Goal: Transaction & Acquisition: Purchase product/service

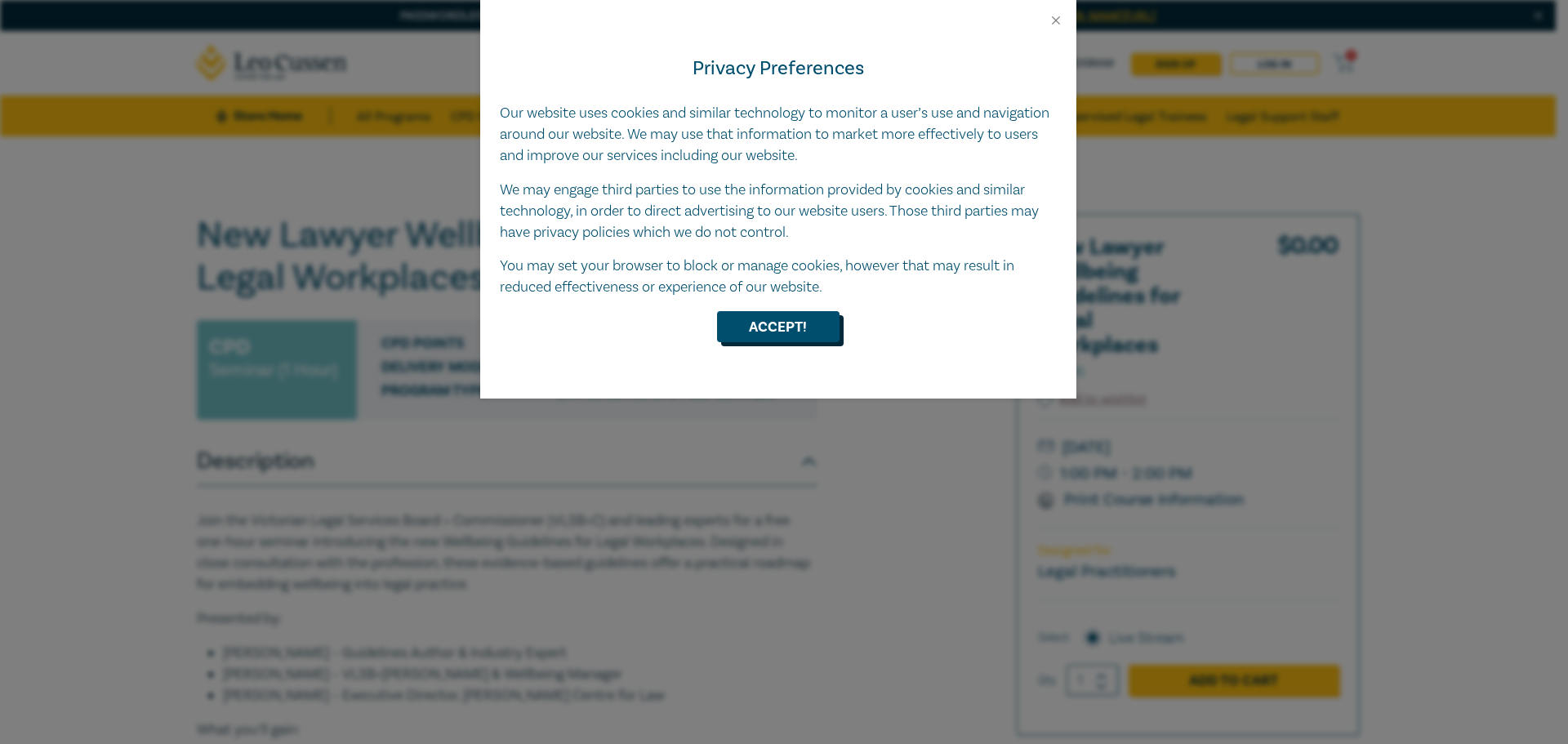
click at [760, 336] on button "Accept!" at bounding box center [779, 327] width 123 height 31
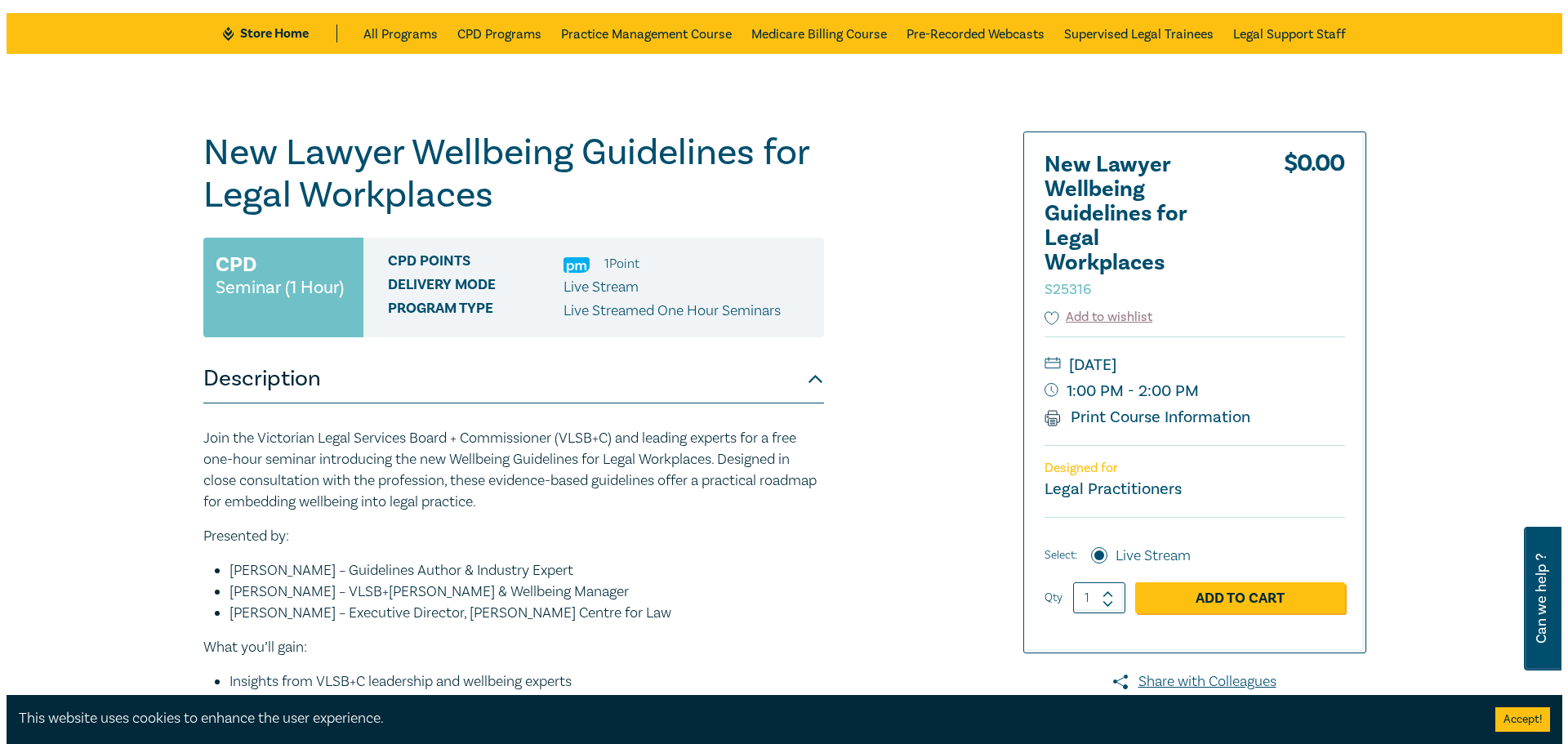
scroll to position [82, 0]
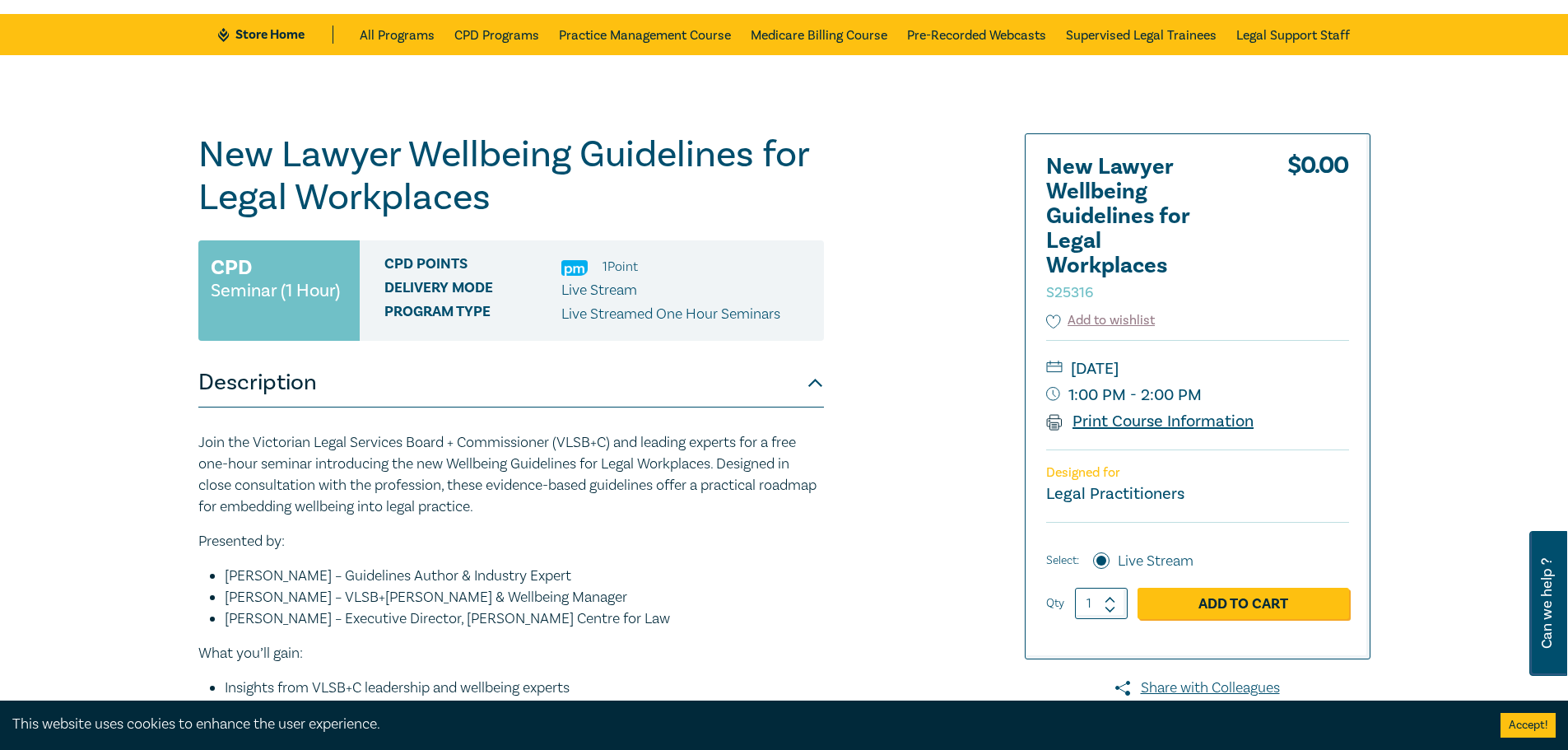
click at [1150, 417] on link "Print Course Information" at bounding box center [1150, 422] width 208 height 21
click at [1225, 611] on link "Add to Cart" at bounding box center [1244, 603] width 211 height 31
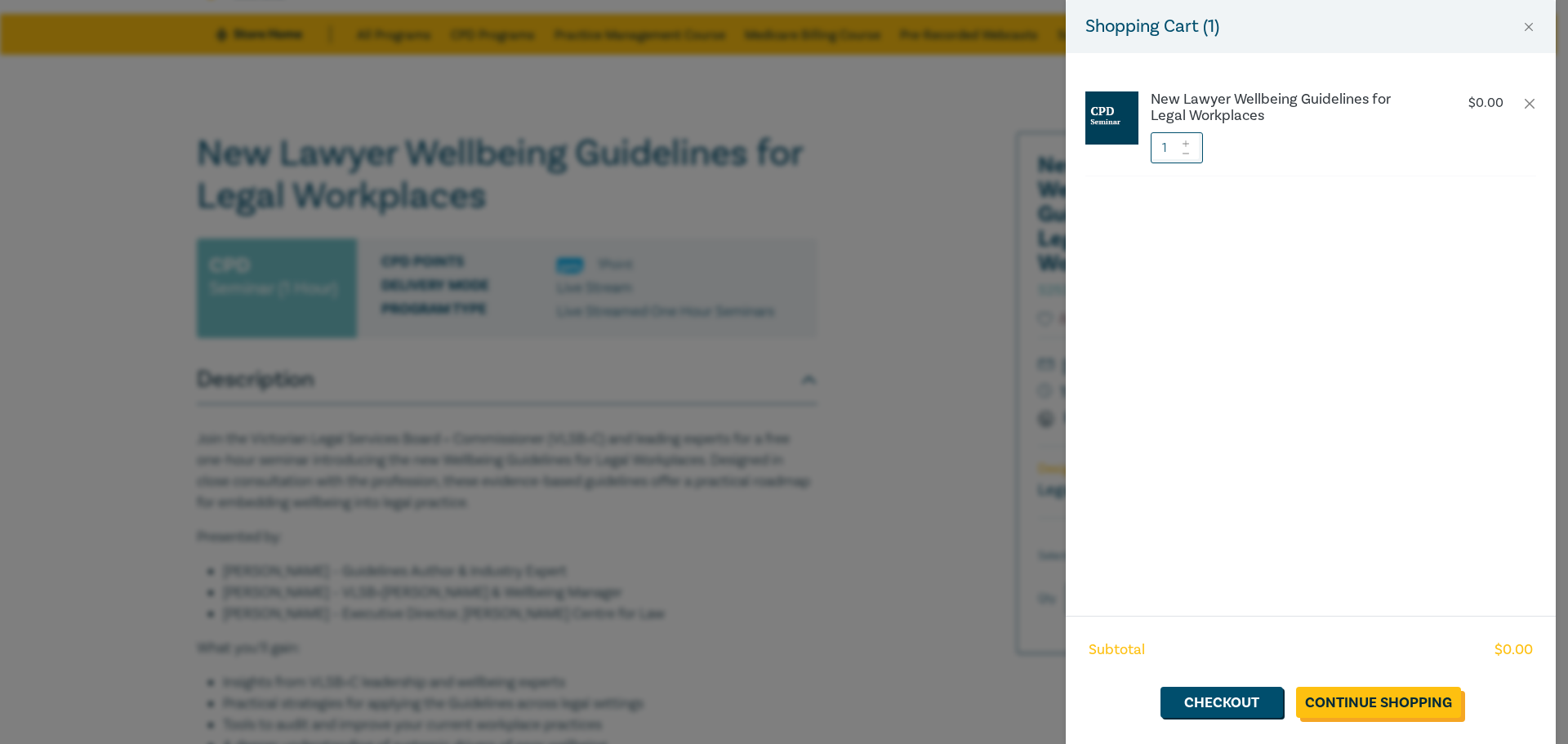
click at [1359, 708] on link "Continue Shopping" at bounding box center [1378, 702] width 165 height 31
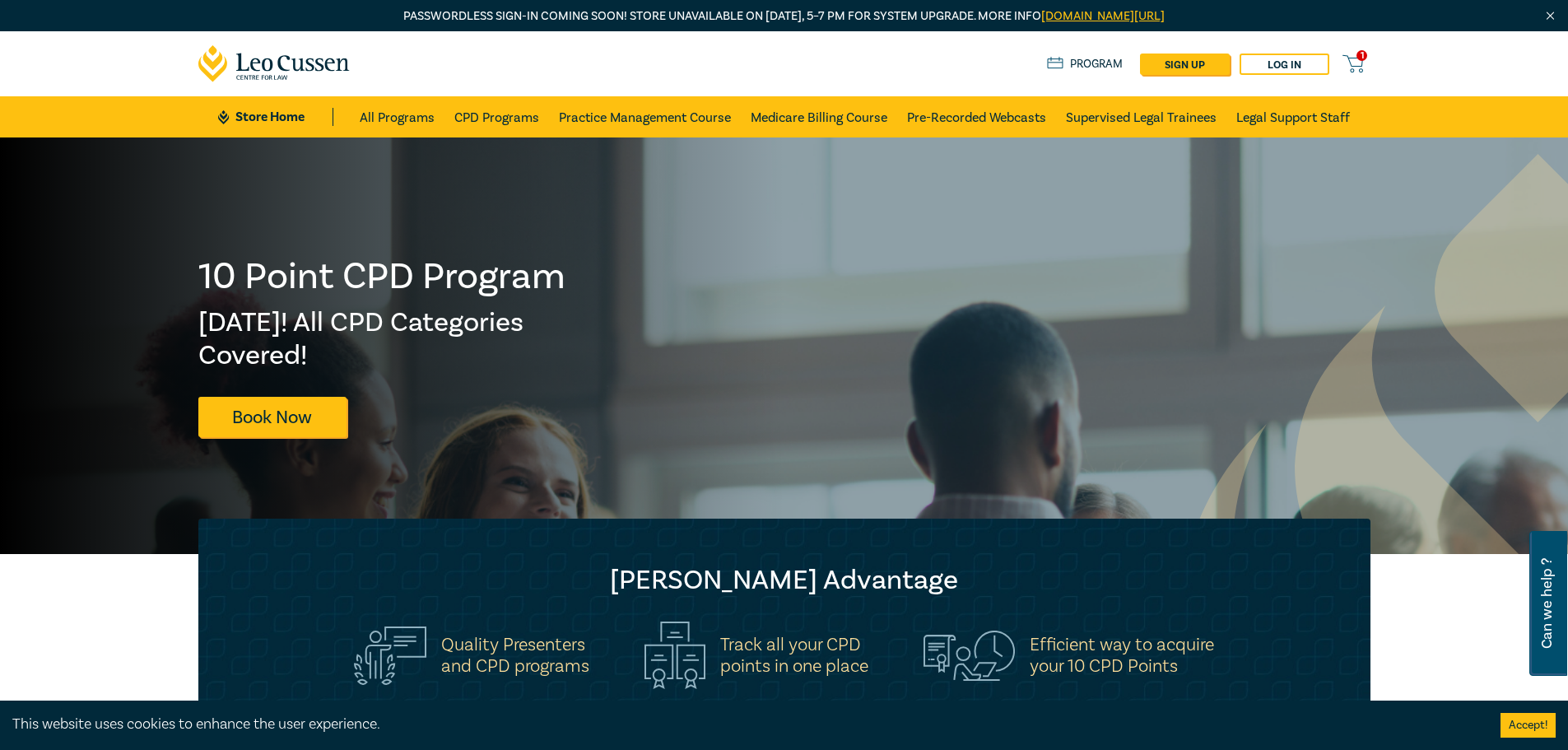
click at [1355, 60] on icon at bounding box center [1353, 64] width 21 height 21
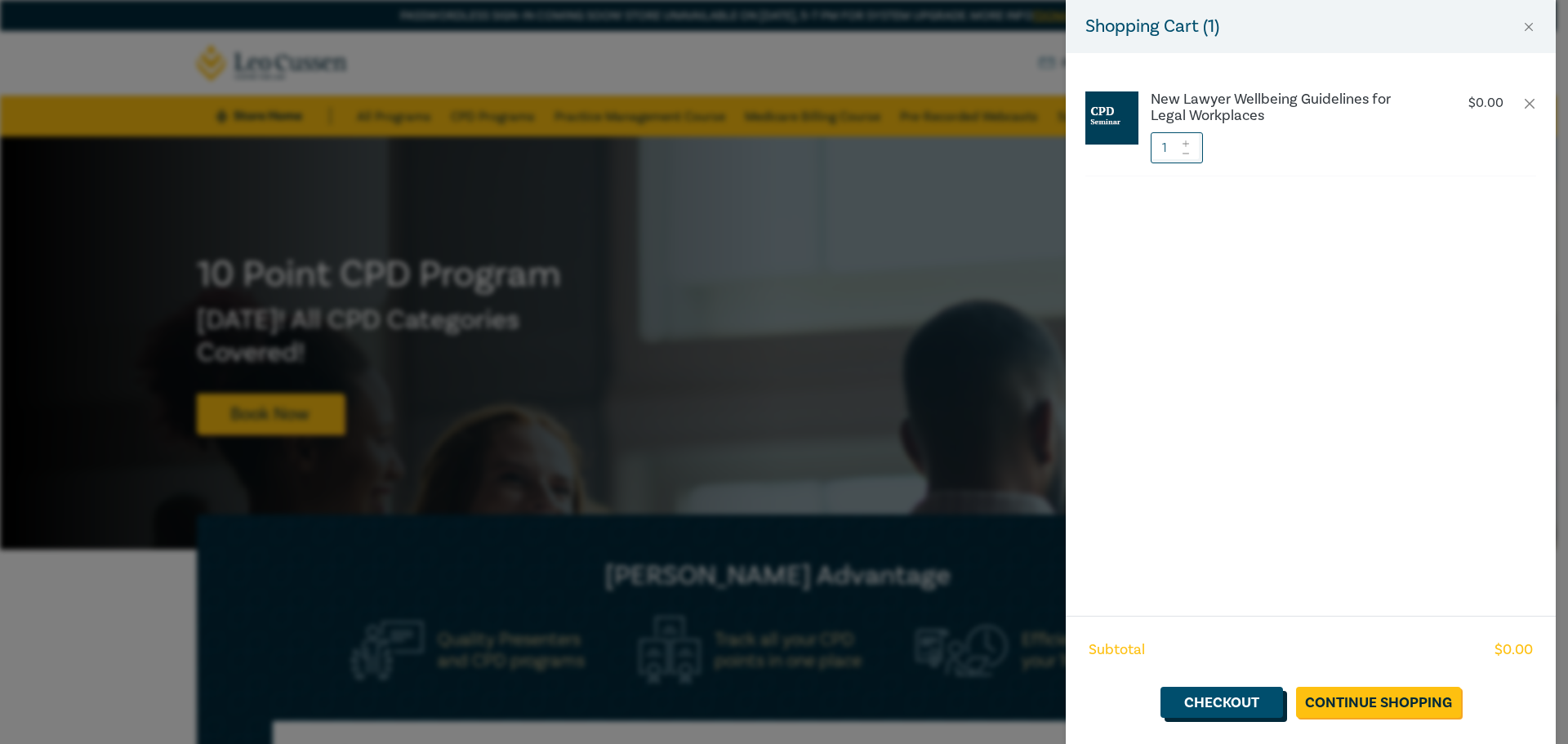
click at [1241, 696] on link "Checkout" at bounding box center [1222, 702] width 123 height 31
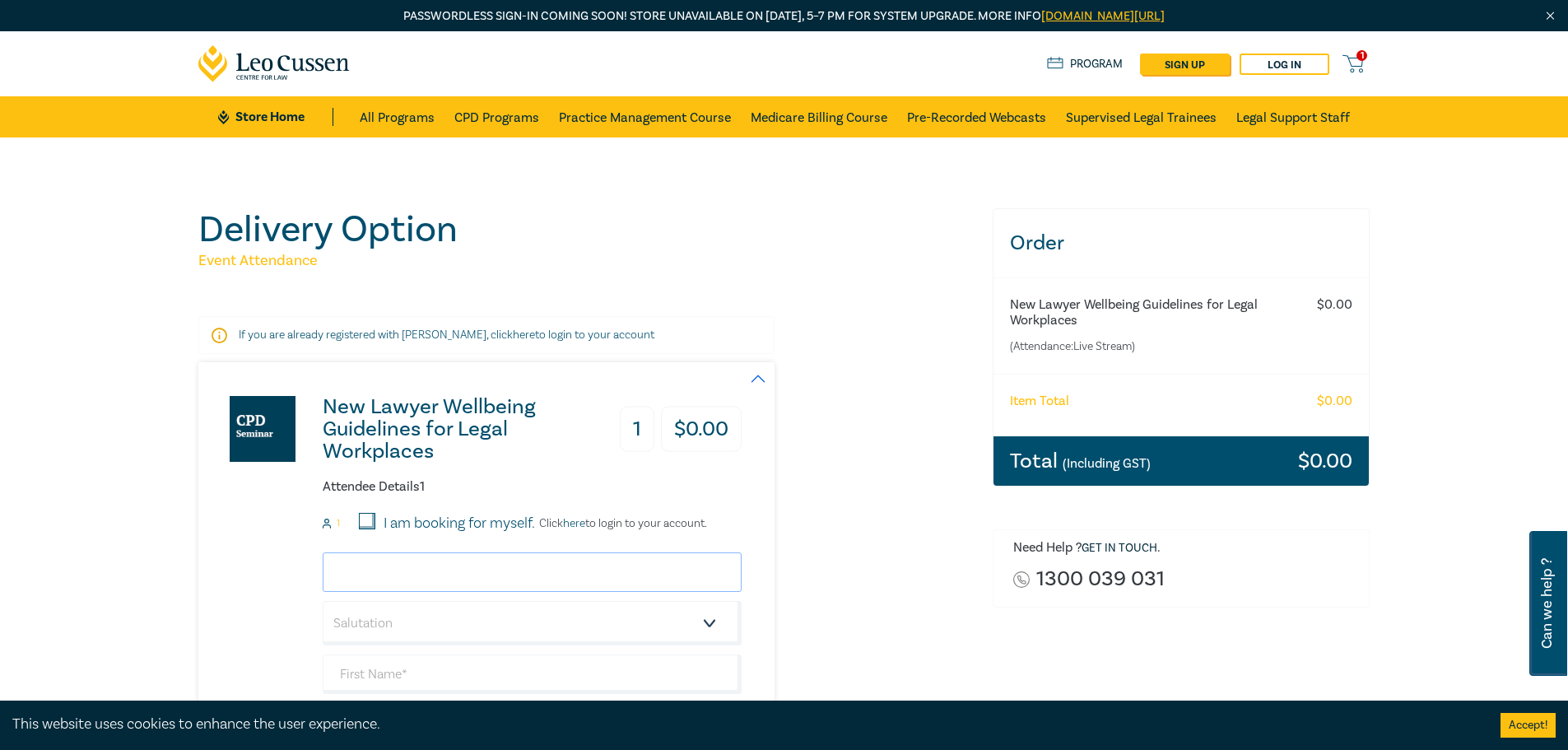
click at [360, 572] on input "email" at bounding box center [532, 573] width 419 height 40
type input "shall@corereality.com.au"
click at [414, 620] on select "Salutation Mr. Mrs. Ms. Miss Dr. Prof. Other" at bounding box center [532, 623] width 419 height 45
select select "Ms."
click at [323, 602] on select "Salutation Mr. Mrs. Ms. Miss Dr. Prof. Other" at bounding box center [532, 623] width 419 height 45
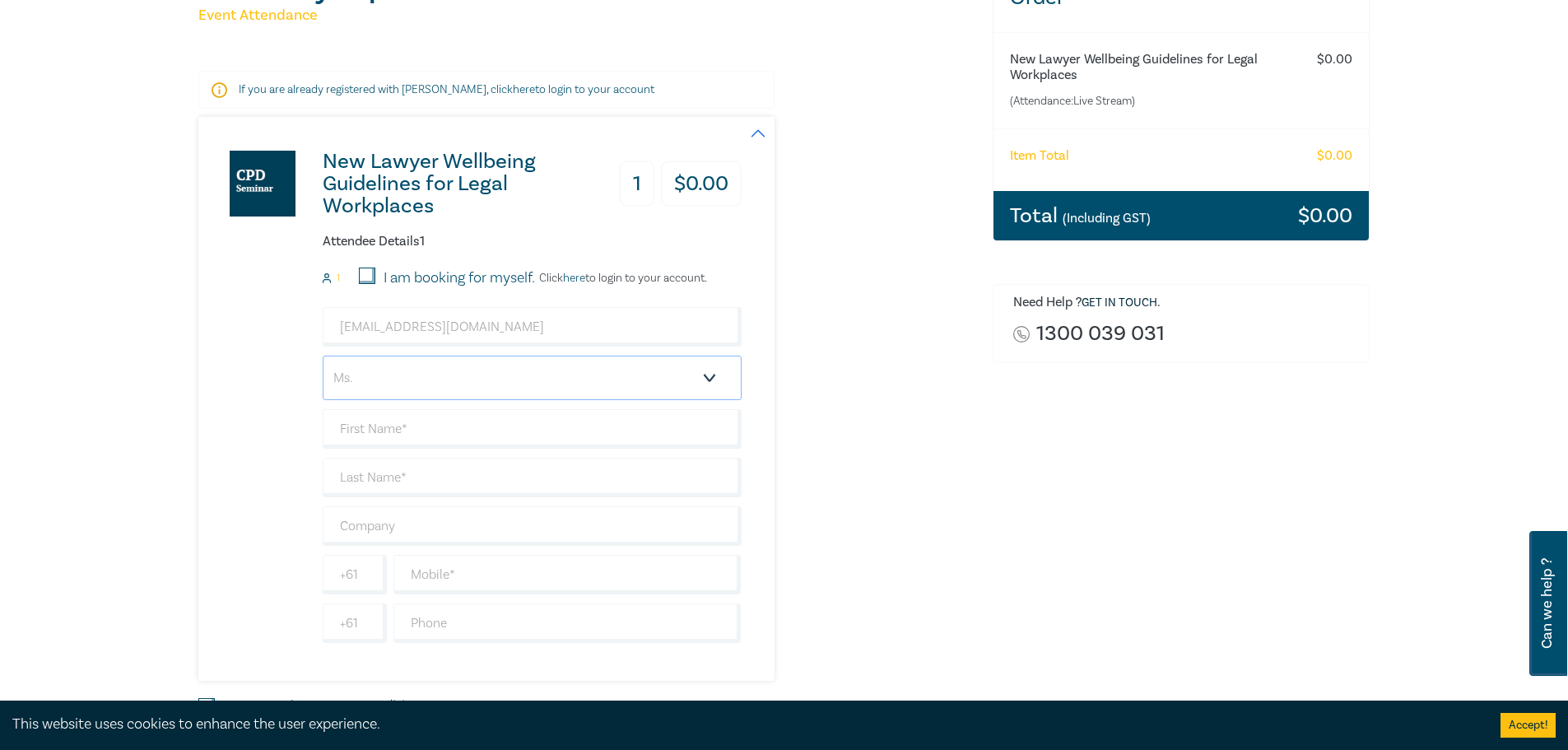
scroll to position [247, 0]
click at [388, 420] on input "text" at bounding box center [532, 427] width 419 height 40
type input "[PERSON_NAME]"
click at [413, 483] on input "text" at bounding box center [532, 476] width 419 height 40
type input "Hall"
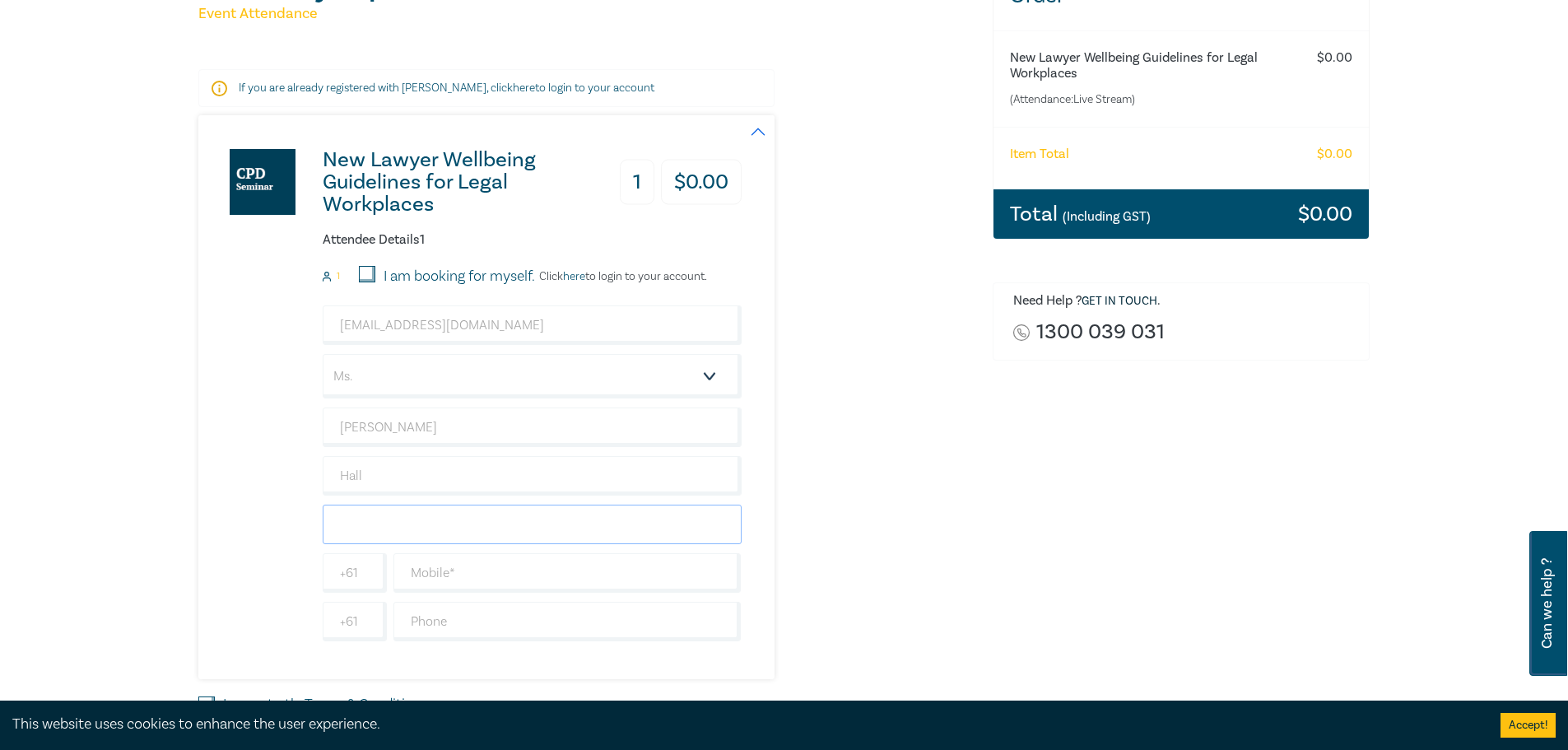
click at [416, 528] on input "text" at bounding box center [532, 524] width 419 height 40
type input "Core Reality"
click at [424, 566] on input "text" at bounding box center [568, 573] width 348 height 40
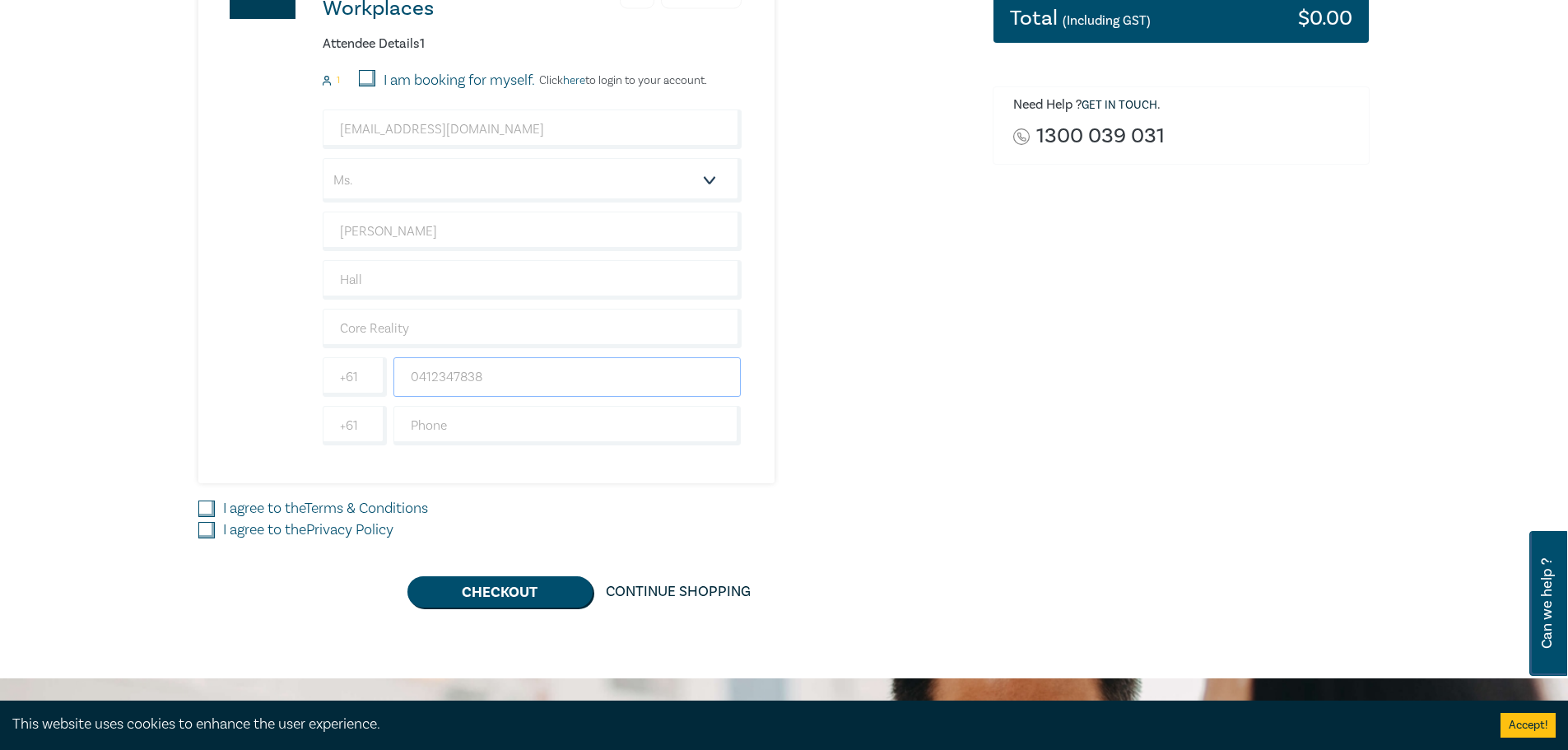
scroll to position [494, 0]
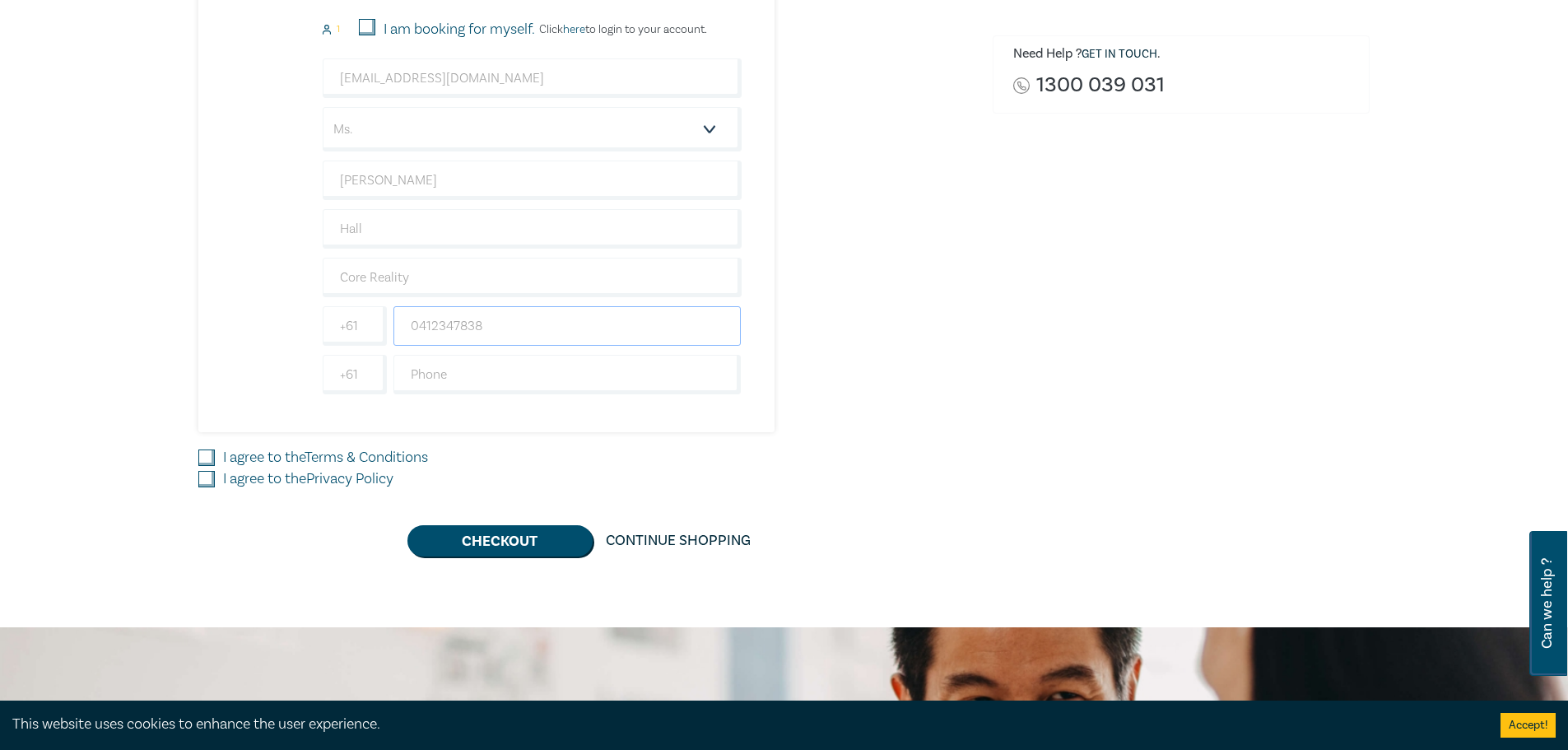
type input "0412347838"
click at [207, 454] on input "I agree to the Terms & Conditions" at bounding box center [206, 457] width 16 height 16
checkbox input "true"
click at [205, 482] on input "I agree to the Privacy Policy" at bounding box center [206, 479] width 16 height 16
checkbox input "true"
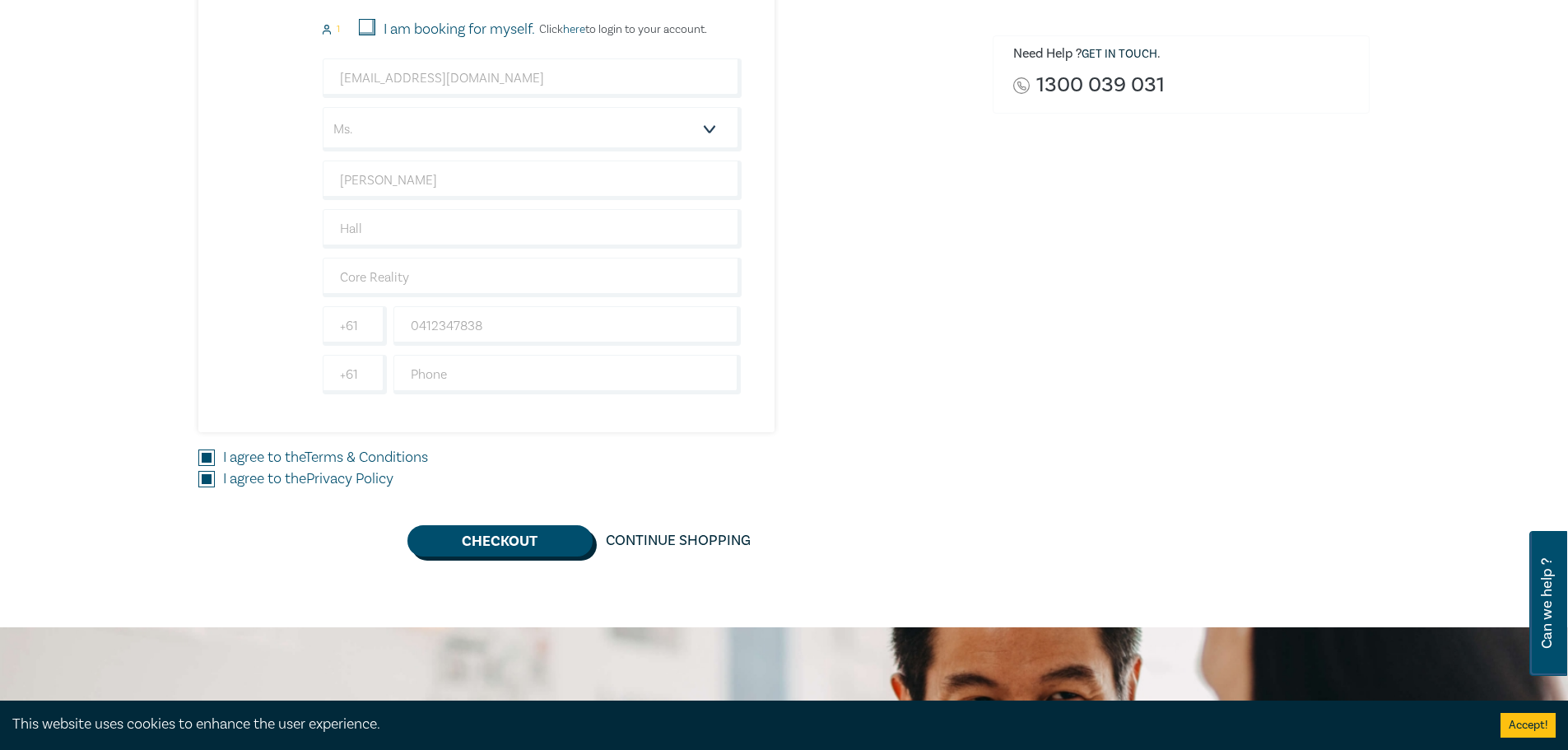
click at [499, 548] on button "Checkout" at bounding box center [500, 541] width 186 height 31
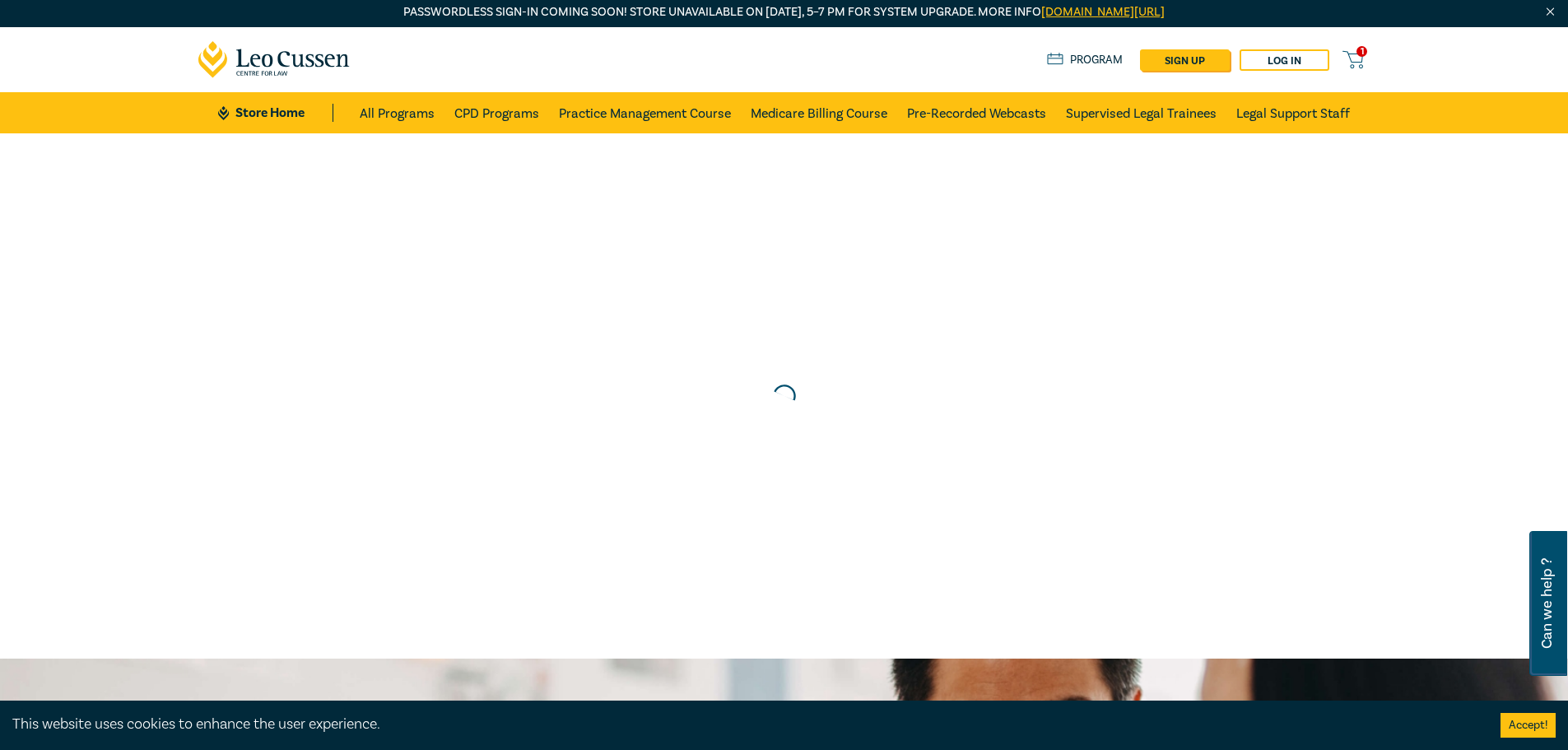
scroll to position [0, 0]
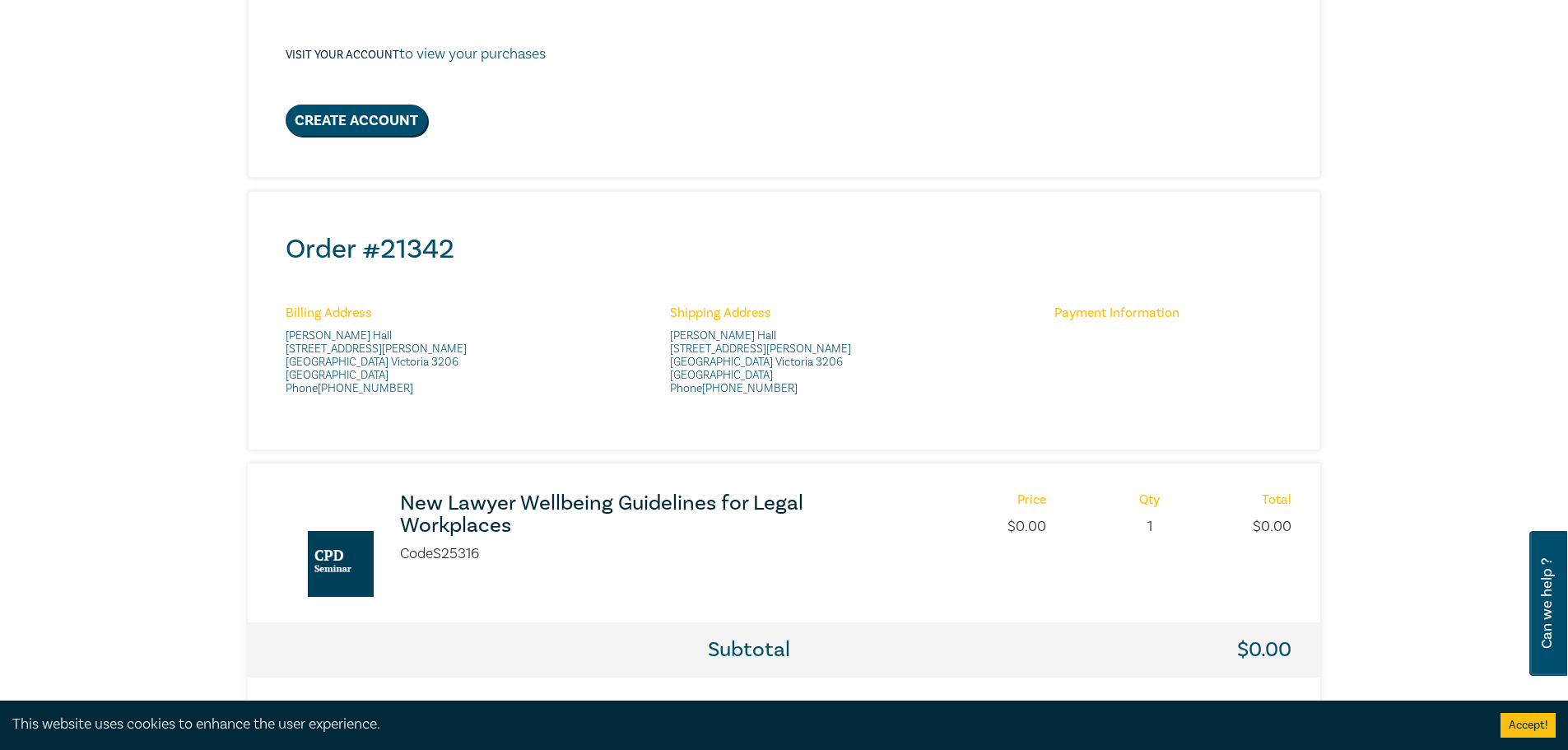
scroll to position [247, 0]
